Goal: Information Seeking & Learning: Learn about a topic

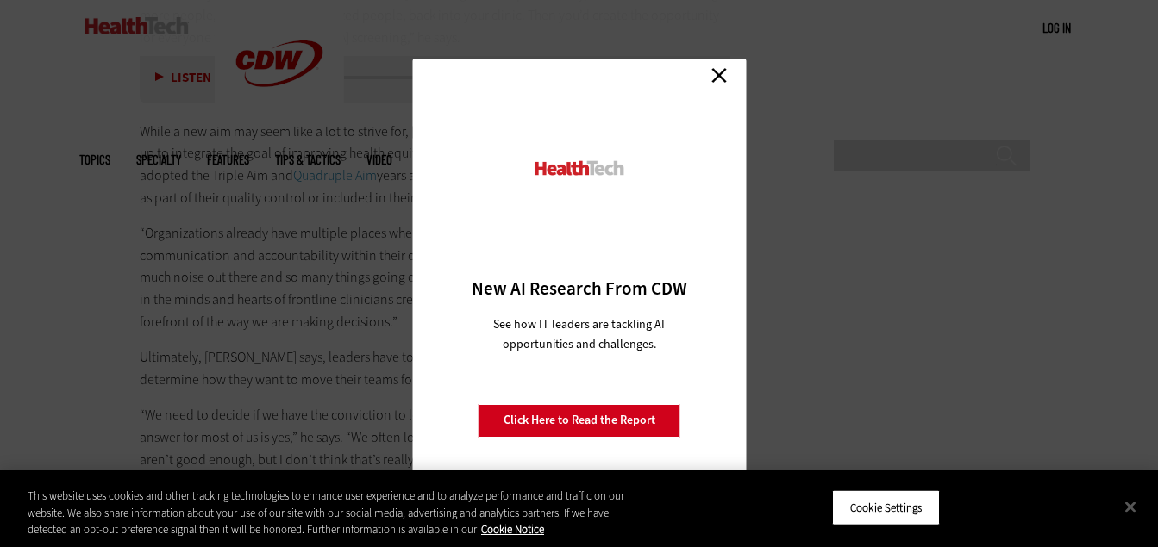
scroll to position [4192, 0]
click at [728, 83] on link "Close" at bounding box center [719, 76] width 26 height 26
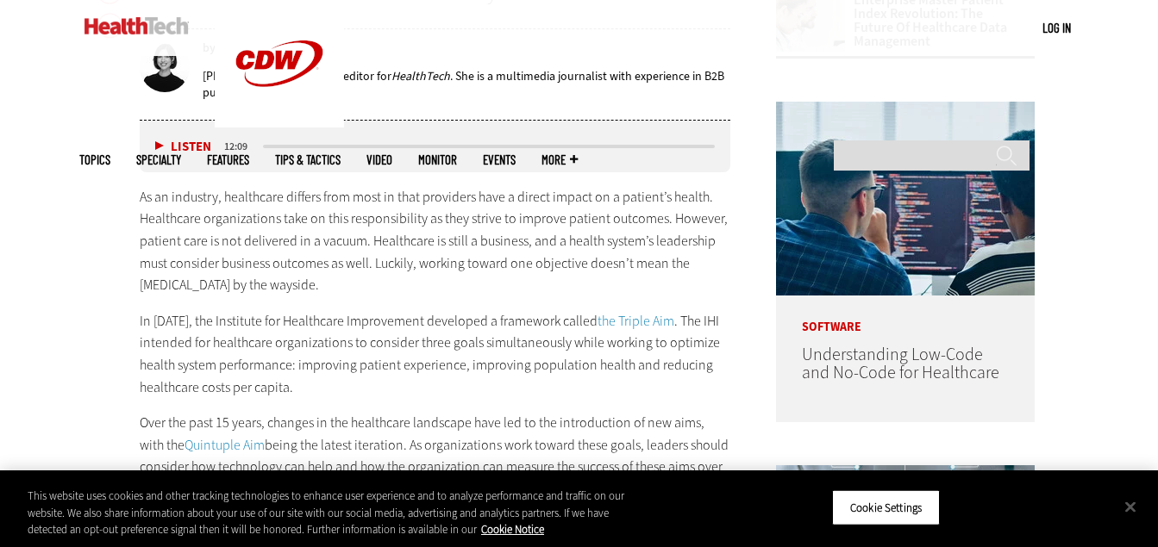
scroll to position [900, 0]
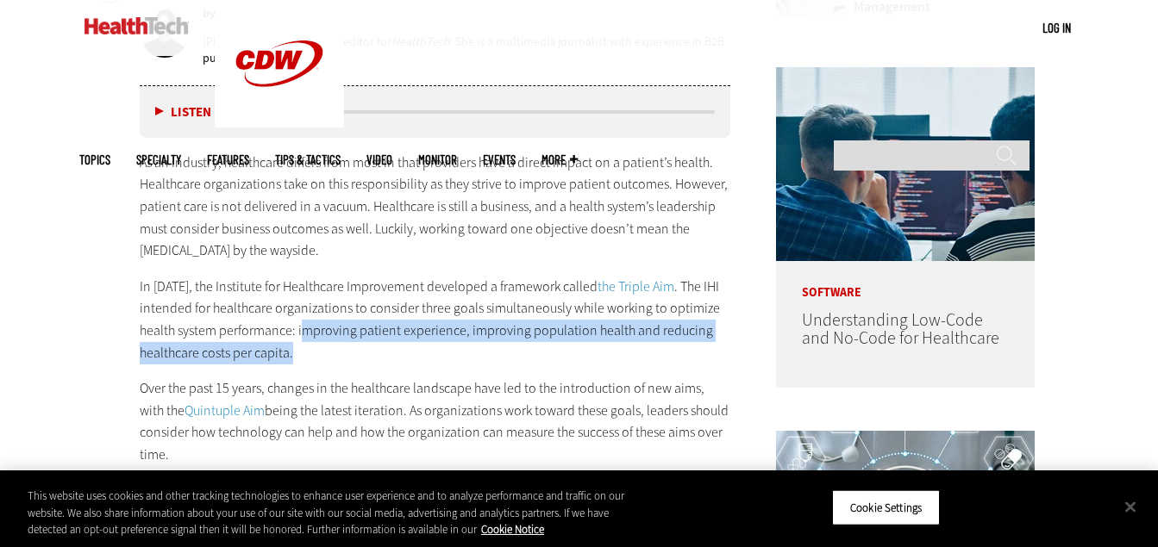
drag, startPoint x: 300, startPoint y: 335, endPoint x: 313, endPoint y: 347, distance: 17.7
click at [313, 347] on p "In [DATE], the Institute for Healthcare Improvement developed a framework calle…" at bounding box center [435, 320] width 591 height 88
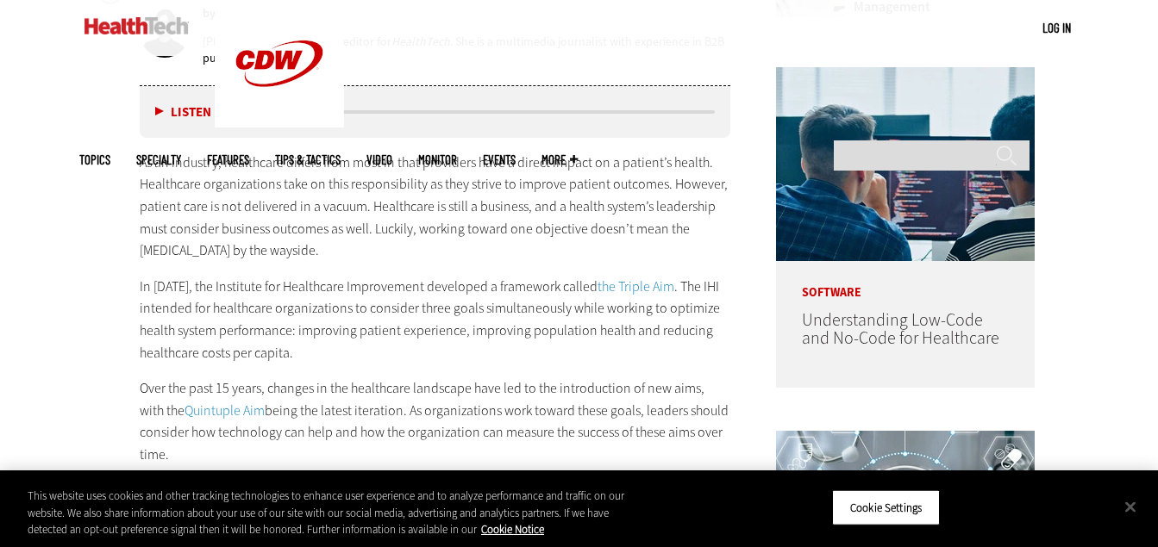
drag, startPoint x: 313, startPoint y: 347, endPoint x: 295, endPoint y: 329, distance: 25.6
click at [295, 329] on p "In [DATE], the Institute for Healthcare Improvement developed a framework calle…" at bounding box center [435, 320] width 591 height 88
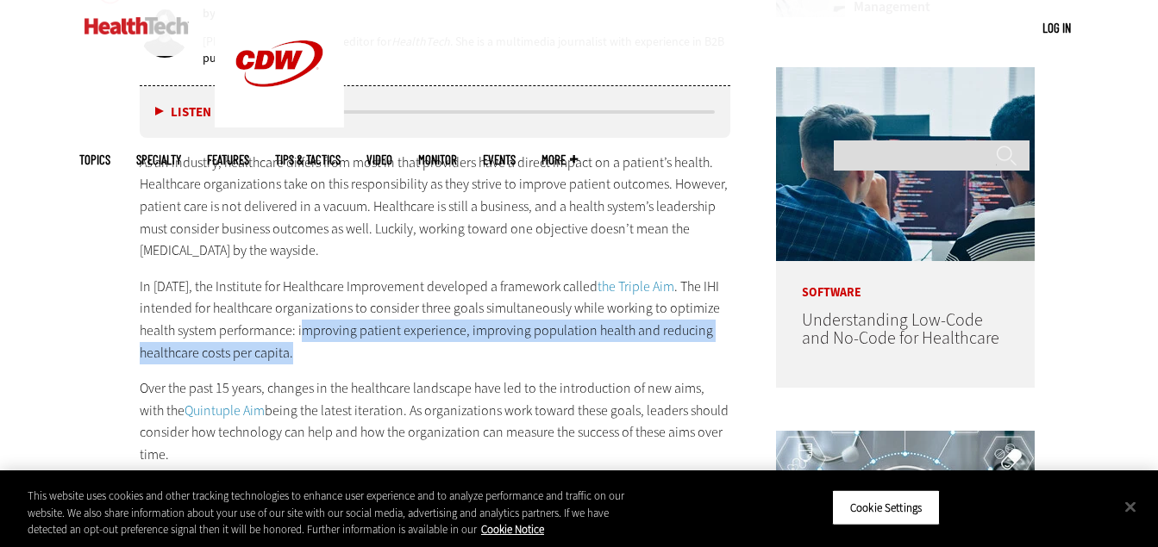
drag, startPoint x: 299, startPoint y: 329, endPoint x: 312, endPoint y: 343, distance: 18.9
click at [312, 343] on p "In [DATE], the Institute for Healthcare Improvement developed a framework calle…" at bounding box center [435, 320] width 591 height 88
drag, startPoint x: 312, startPoint y: 343, endPoint x: 303, endPoint y: 335, distance: 12.3
click at [303, 335] on p "In [DATE], the Institute for Healthcare Improvement developed a framework calle…" at bounding box center [435, 320] width 591 height 88
drag, startPoint x: 296, startPoint y: 330, endPoint x: 323, endPoint y: 344, distance: 30.8
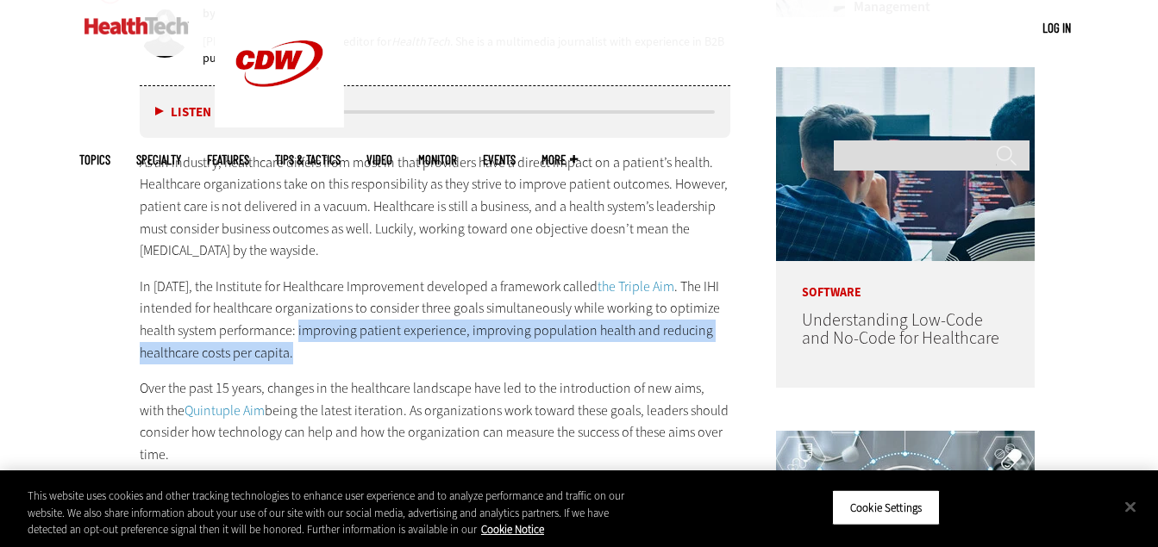
click at [323, 344] on p "In [DATE], the Institute for Healthcare Improvement developed a framework calle…" at bounding box center [435, 320] width 591 height 88
drag, startPoint x: 323, startPoint y: 344, endPoint x: 327, endPoint y: 324, distance: 20.1
copy p "improving patient experience, improving population health and reducing healthca…"
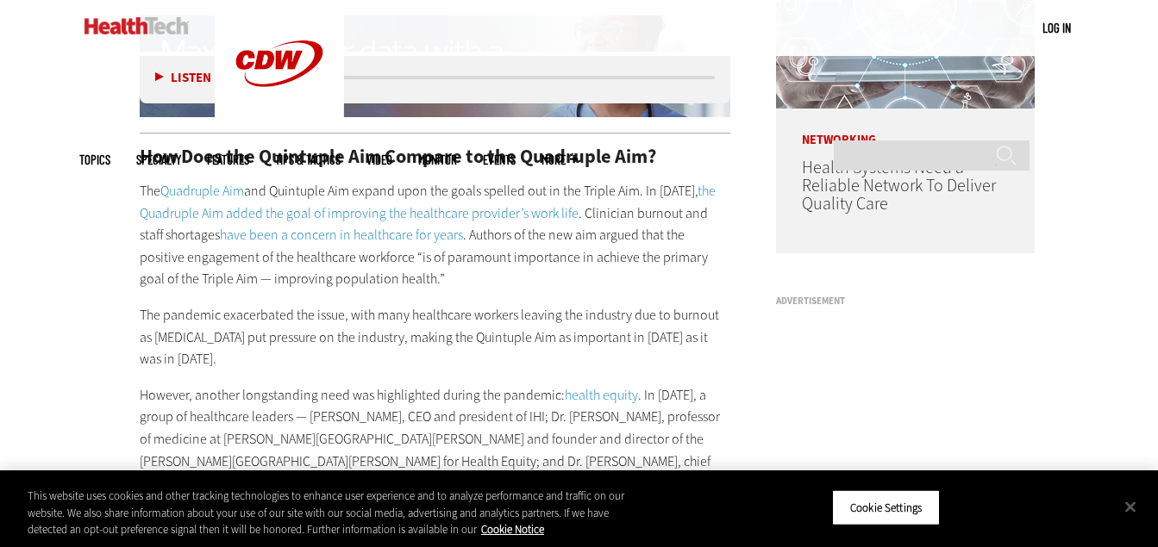
scroll to position [1417, 0]
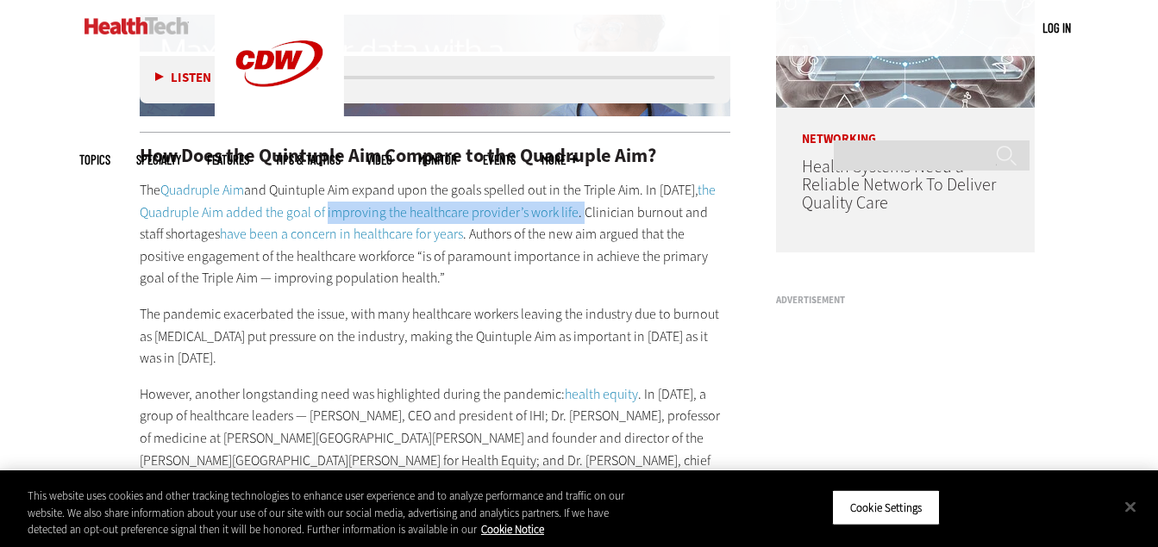
drag, startPoint x: 579, startPoint y: 210, endPoint x: 325, endPoint y: 208, distance: 254.4
click at [325, 208] on p "The Quadruple Aim and Quintuple Aim expand upon the goals spelled out in the Tr…" at bounding box center [435, 234] width 591 height 110
drag, startPoint x: 325, startPoint y: 208, endPoint x: 335, endPoint y: 210, distance: 10.7
copy p "improving the healthcare provider’s work life ."
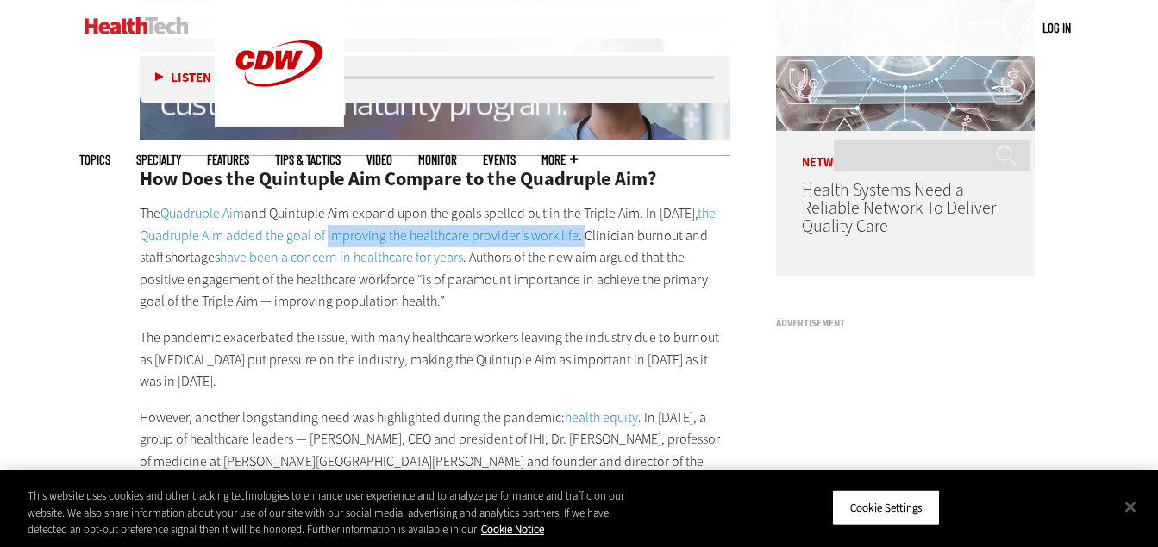
scroll to position [1348, 0]
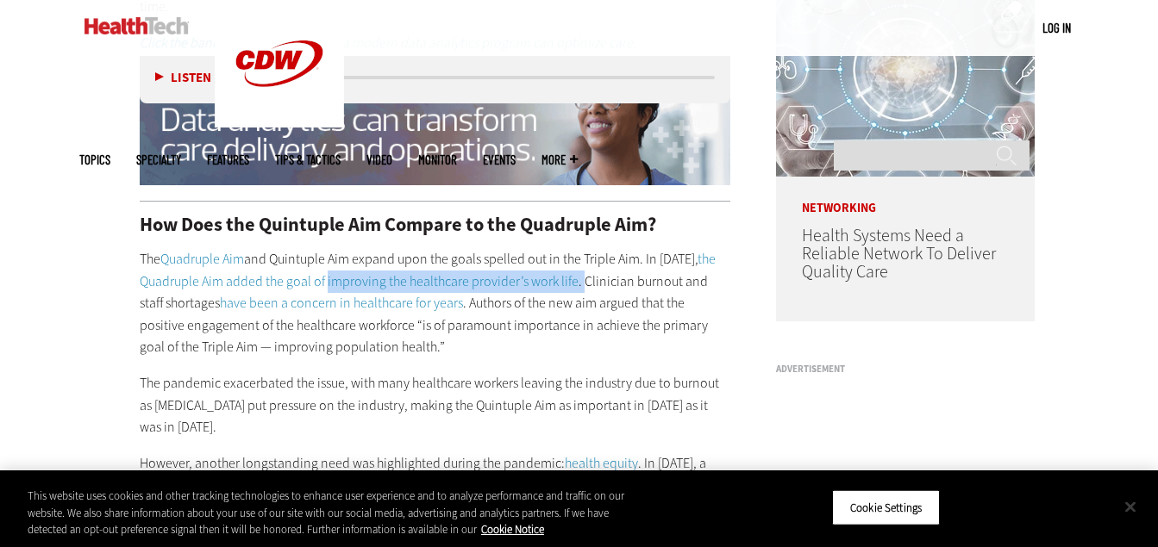
click at [1128, 510] on button "Close" at bounding box center [1130, 507] width 38 height 38
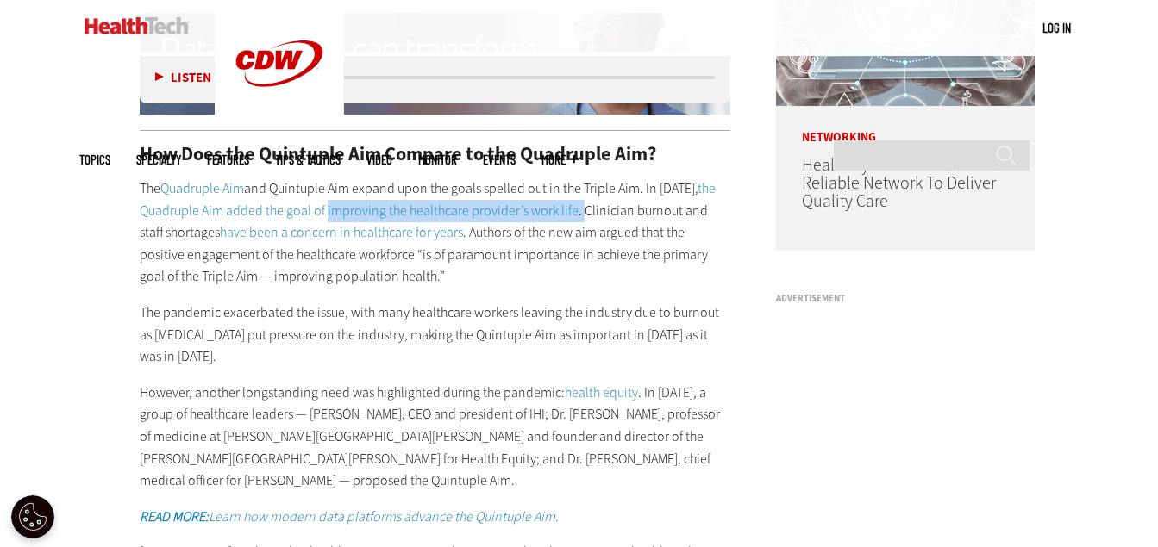
scroll to position [1417, 0]
